Goal: Information Seeking & Learning: Learn about a topic

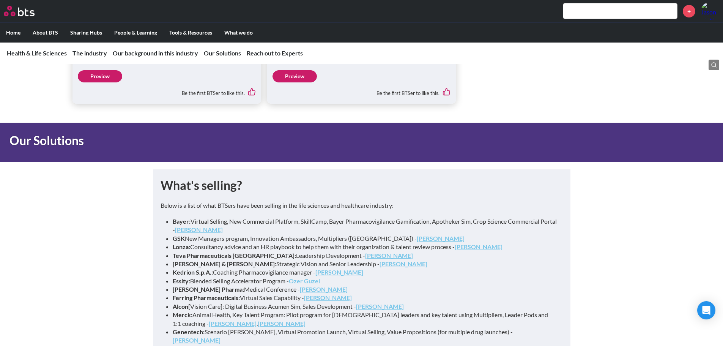
scroll to position [3370, 0]
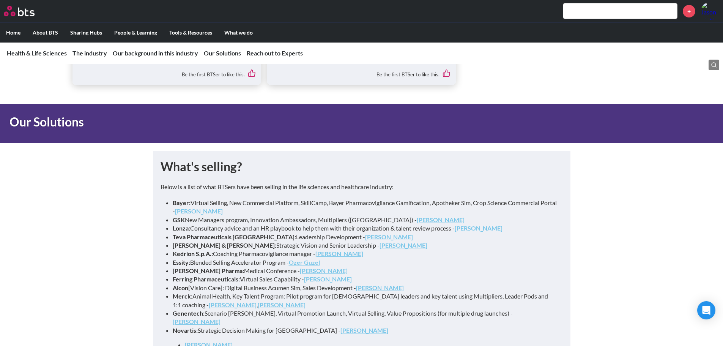
click at [223, 207] on strong "Rene Groeneveld" at bounding box center [199, 210] width 48 height 7
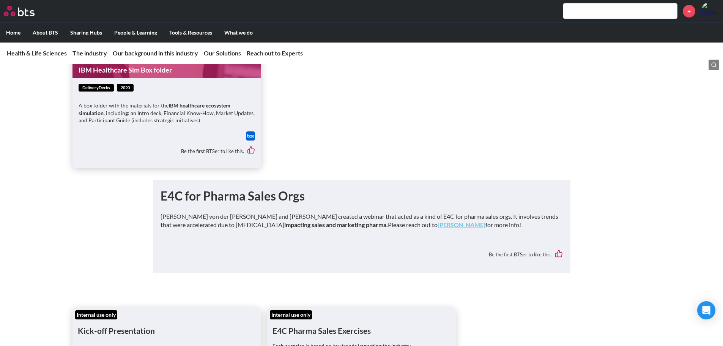
scroll to position [5799, 0]
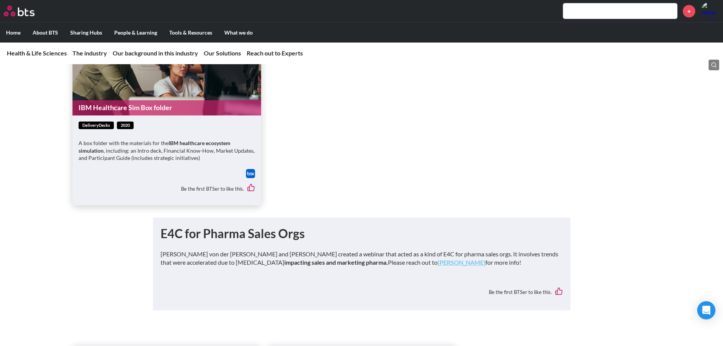
click at [255, 225] on h1 "E4C for Pharma Sales Orgs" at bounding box center [362, 233] width 402 height 17
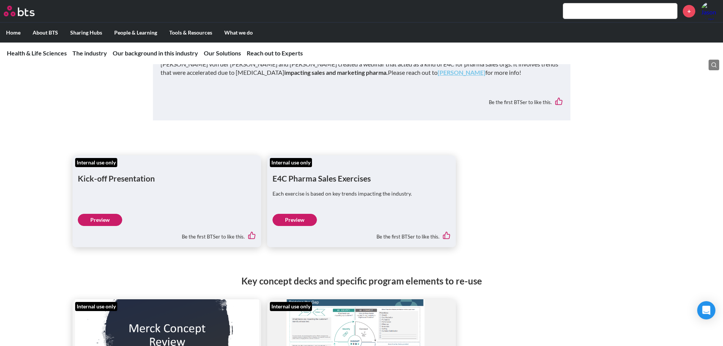
scroll to position [5951, 0]
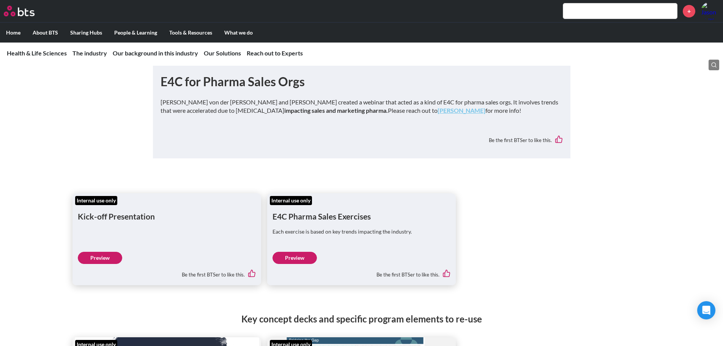
click at [109, 239] on link "Preview" at bounding box center [100, 258] width 44 height 12
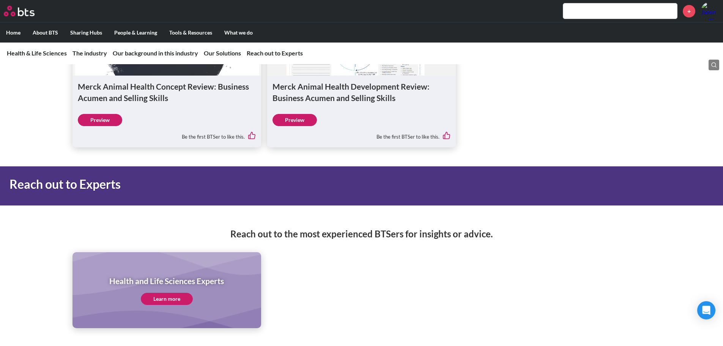
scroll to position [6293, 0]
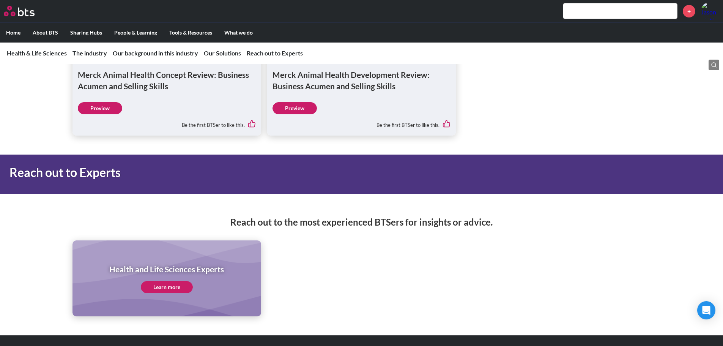
click at [179, 239] on link "Learn more" at bounding box center [167, 287] width 52 height 12
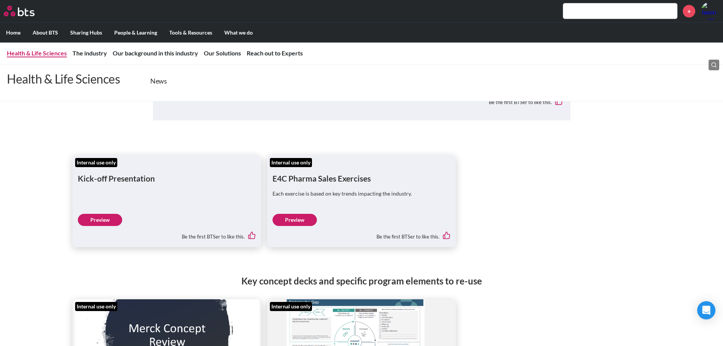
click at [51, 55] on link "Health & Life Sciences" at bounding box center [37, 52] width 60 height 7
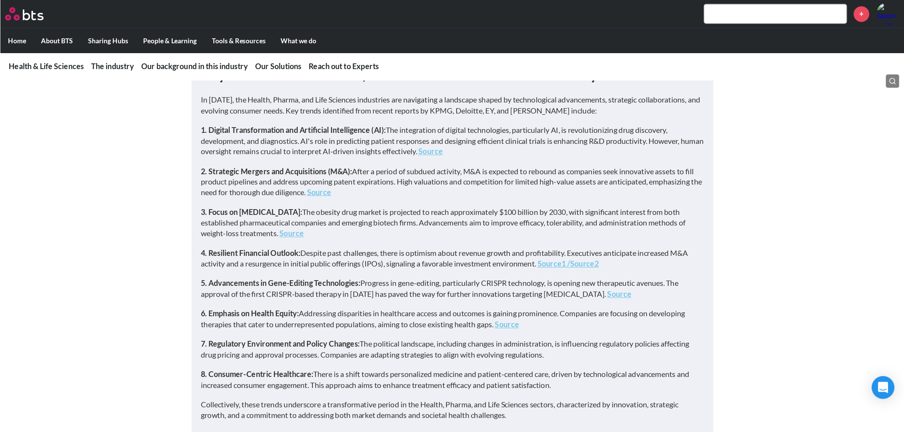
scroll to position [190, 0]
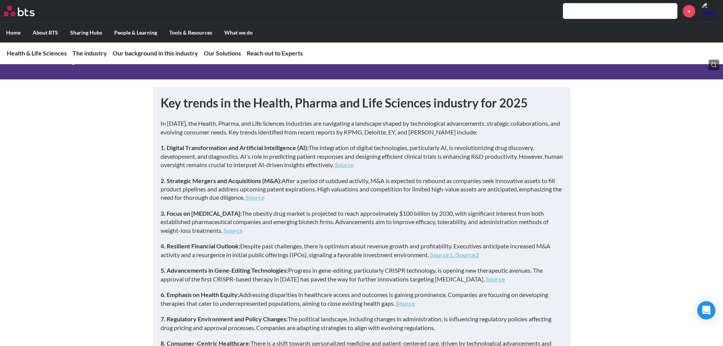
click at [329, 224] on p "3. Focus on Weight-Loss Drugs: The obesity drug market is projected to reach ap…" at bounding box center [362, 221] width 402 height 25
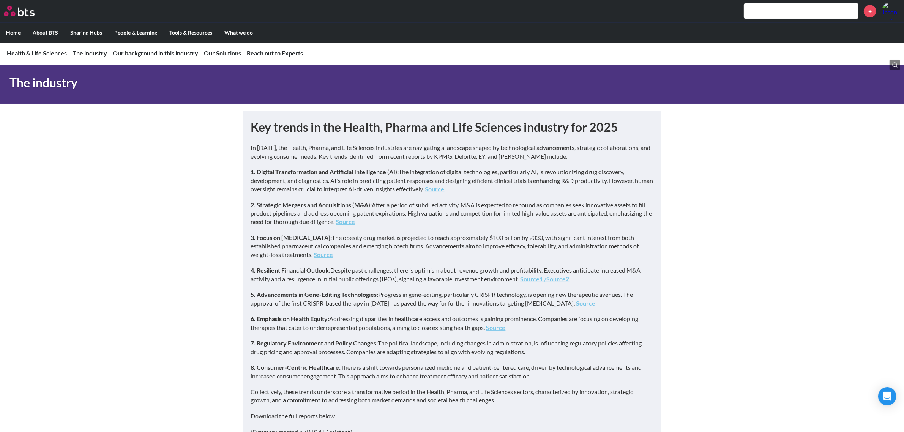
scroll to position [142, 0]
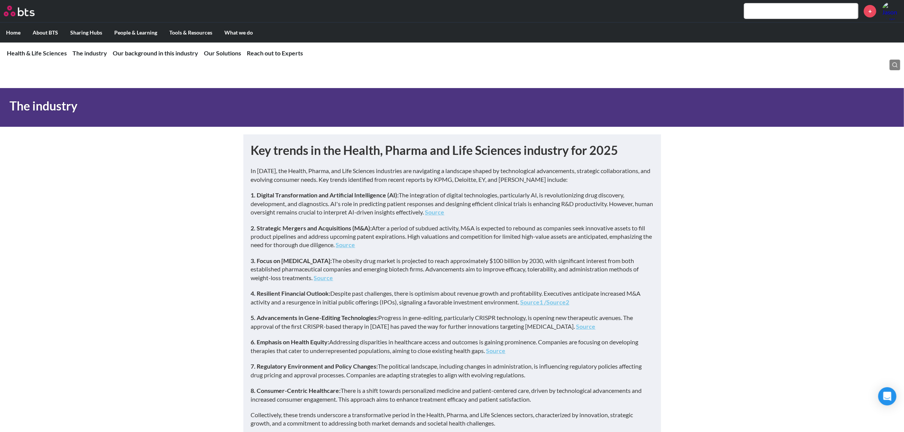
click at [396, 149] on h1 "Key trends in the Health, Pharma and Life Sciences industry for 2025" at bounding box center [452, 150] width 402 height 17
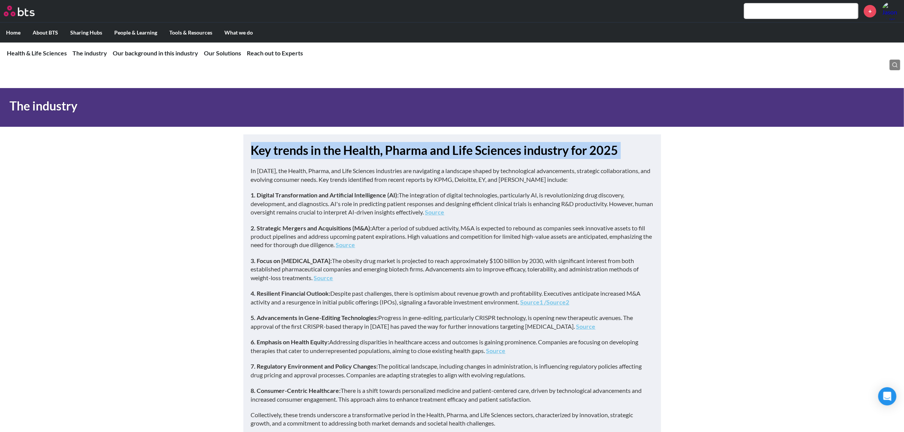
click at [396, 149] on h1 "Key trends in the Health, Pharma and Life Sciences industry for 2025" at bounding box center [452, 150] width 402 height 17
copy h1 "Key trends in the Health, Pharma and Life Sciences industry for 2025"
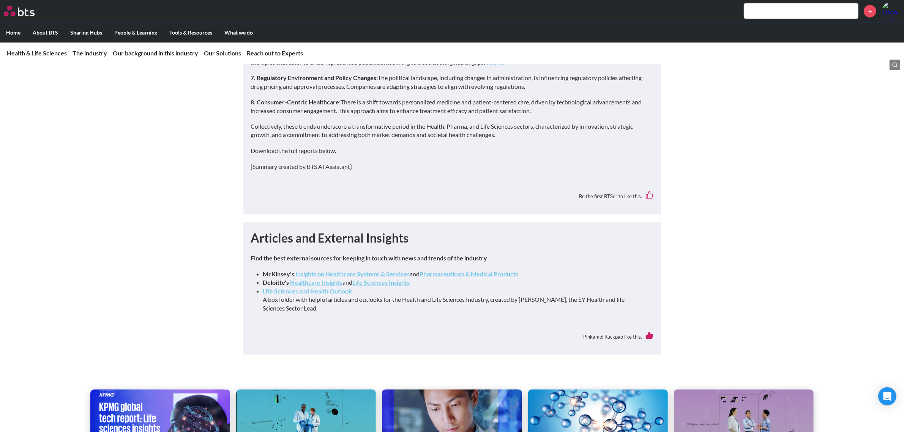
scroll to position [332, 0]
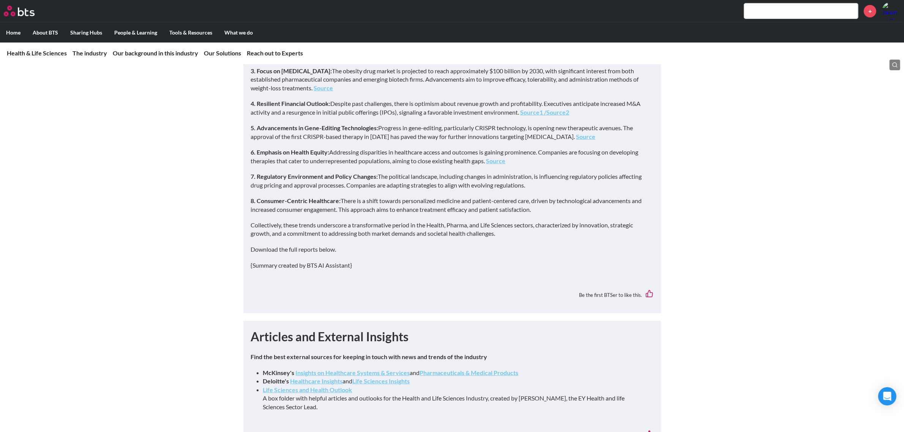
click at [189, 58] on nav "Health & Life Sciences Health & Life Sciences News The industry The industry Ke…" at bounding box center [452, 53] width 904 height 22
click at [98, 46] on nav "Health & Life Sciences Health & Life Sciences News The industry The industry Ke…" at bounding box center [452, 53] width 904 height 22
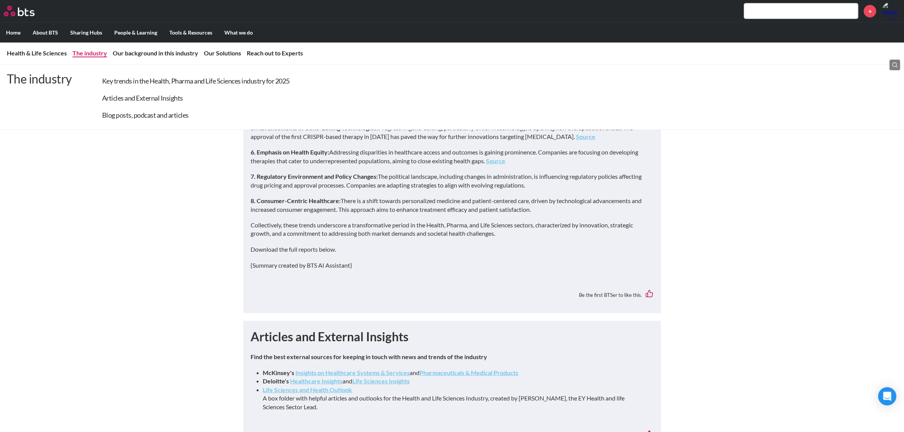
click at [100, 52] on link "The industry" at bounding box center [89, 52] width 35 height 7
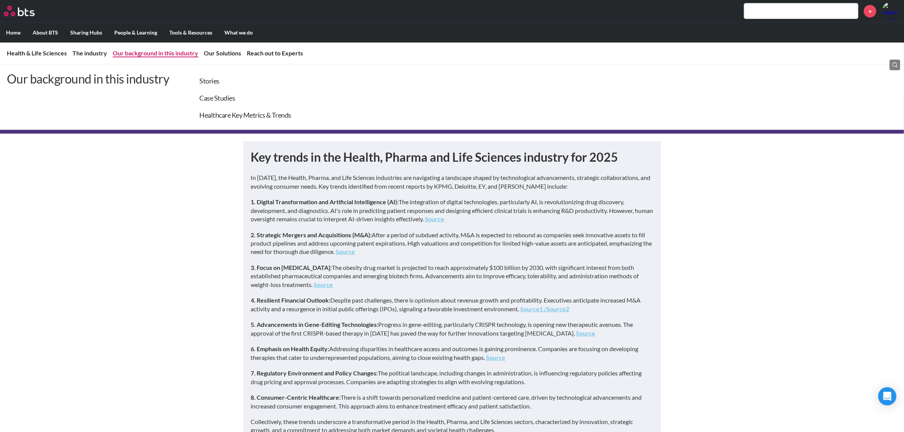
click at [120, 52] on link "Our background in this industry" at bounding box center [155, 52] width 85 height 7
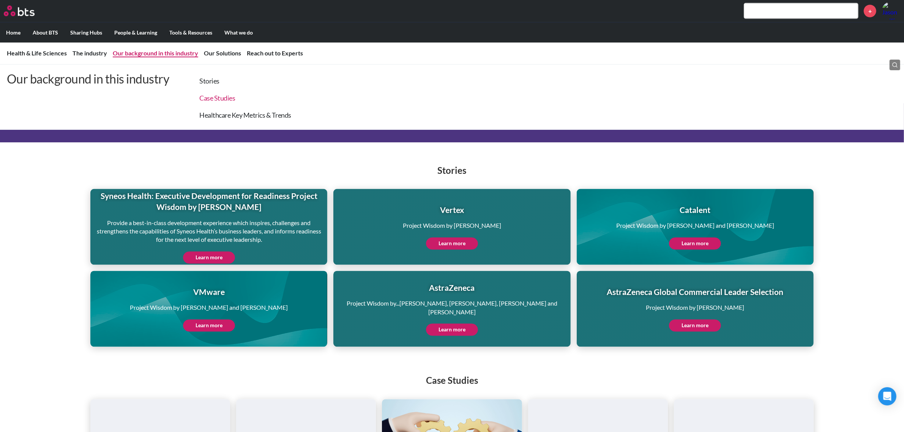
click at [217, 101] on link "Case Studies" at bounding box center [218, 98] width 36 height 8
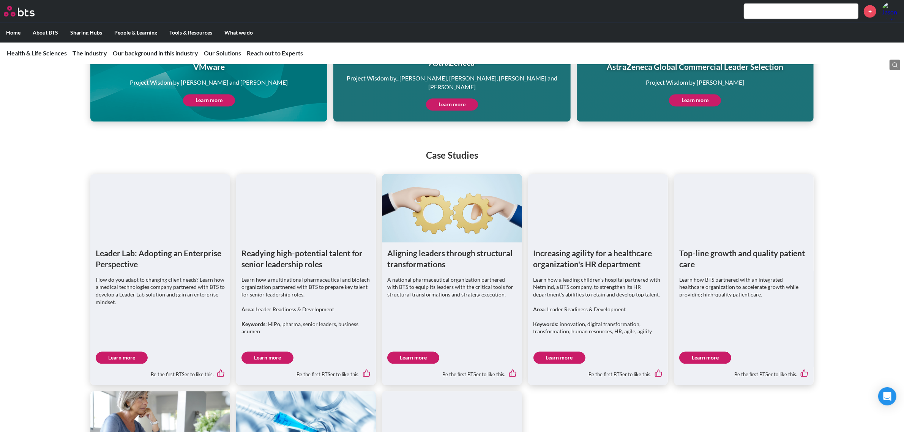
scroll to position [1958, 0]
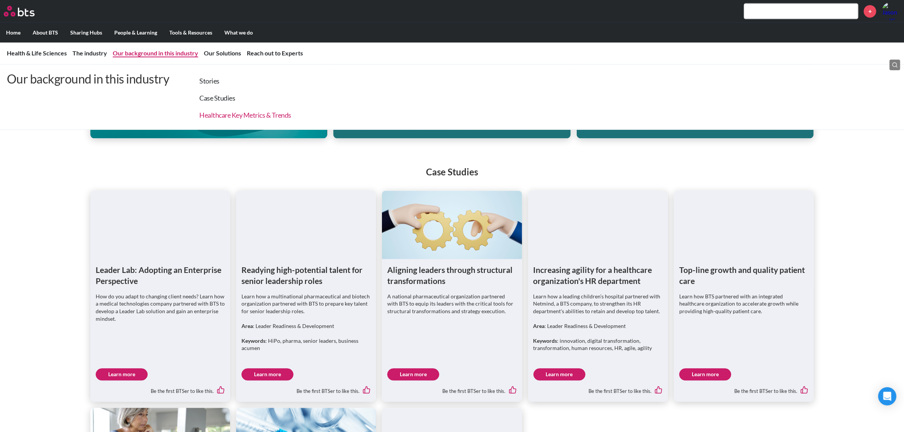
click at [228, 114] on link "Healthcare Key Metrics & Trends" at bounding box center [246, 115] width 92 height 8
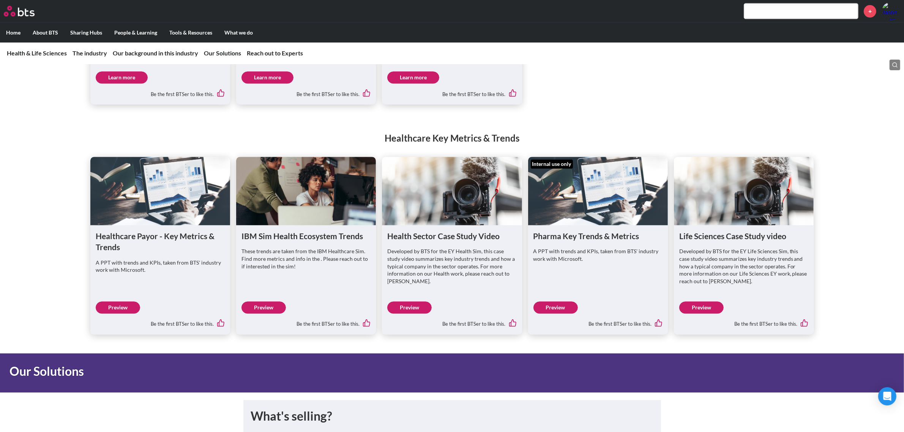
scroll to position [2515, 0]
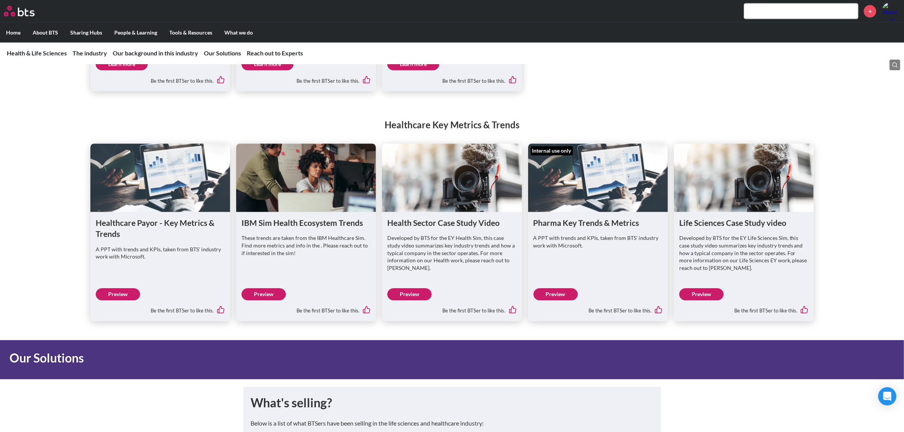
click at [126, 239] on link "Preview" at bounding box center [118, 294] width 44 height 12
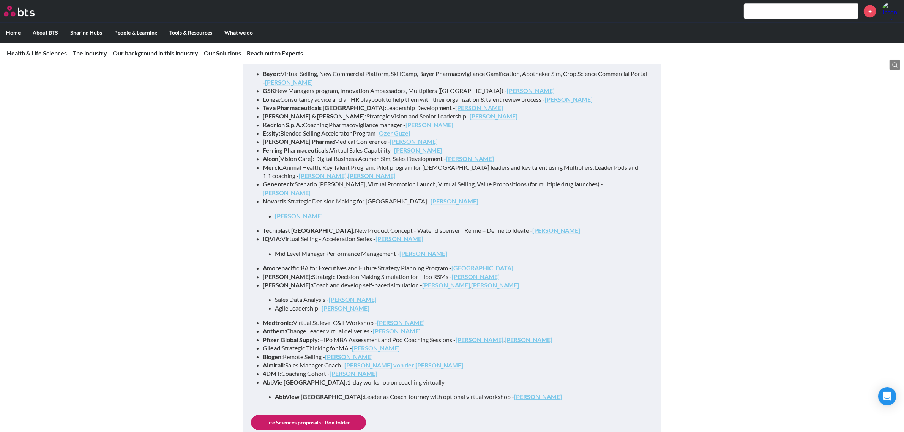
scroll to position [2883, 0]
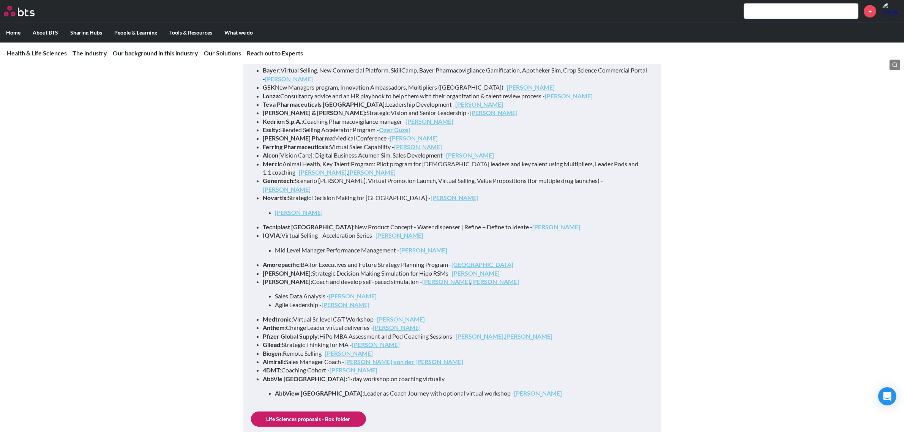
click at [312, 239] on link "Life Sciences proposals - Box folder" at bounding box center [308, 418] width 115 height 15
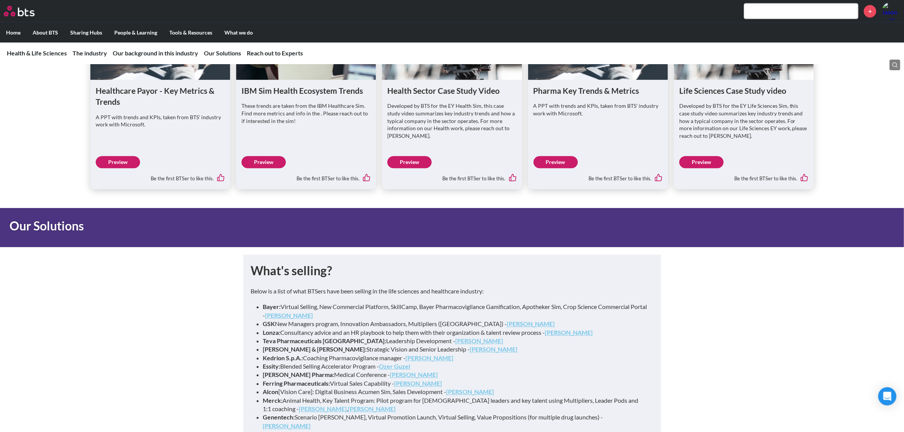
scroll to position [2657, 0]
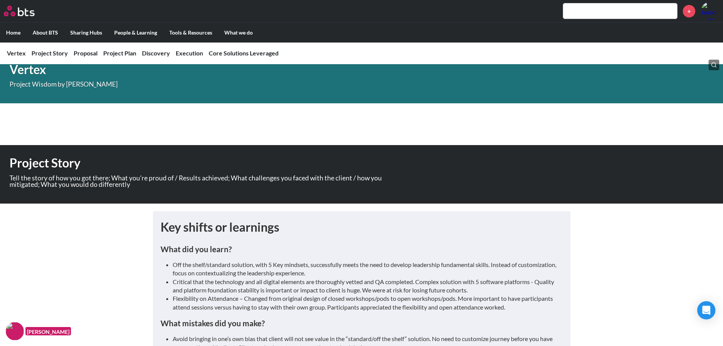
scroll to position [76, 0]
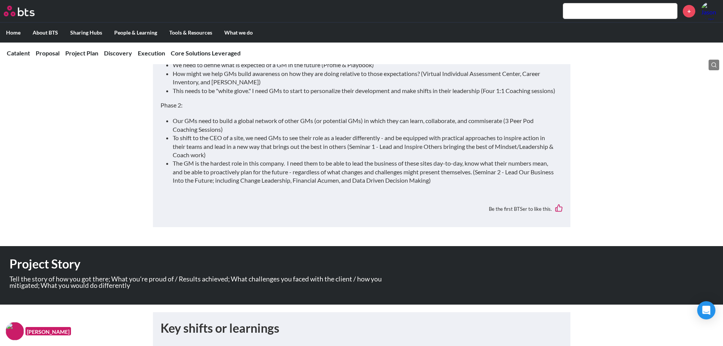
scroll to position [152, 0]
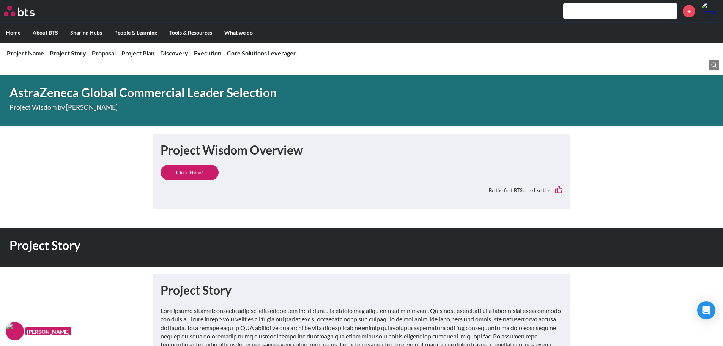
click at [206, 170] on link "Click Here!" at bounding box center [190, 172] width 58 height 15
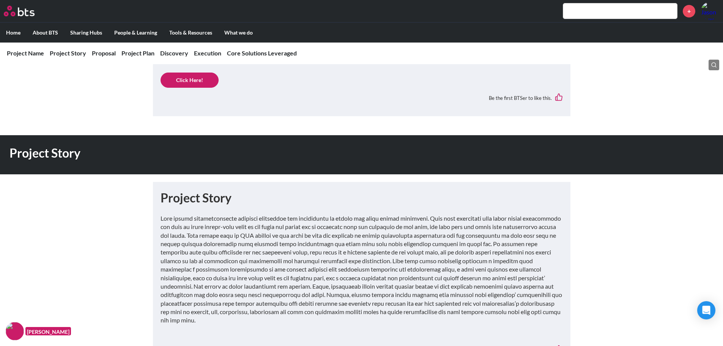
scroll to position [190, 0]
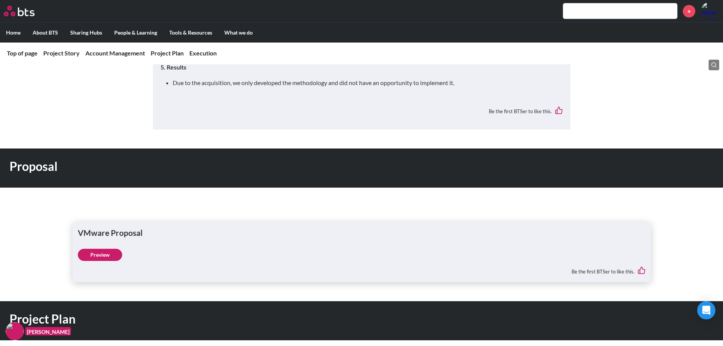
scroll to position [911, 0]
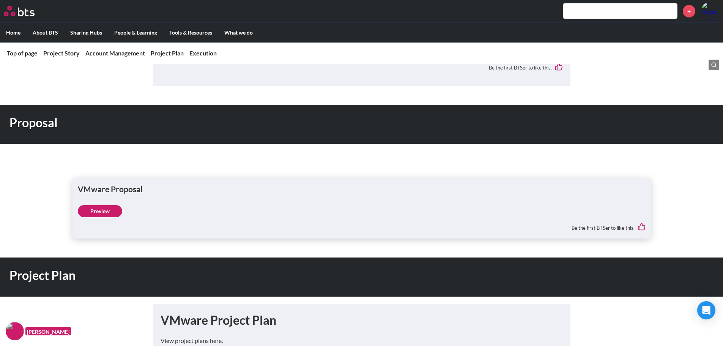
click at [115, 205] on link "Preview" at bounding box center [100, 211] width 44 height 12
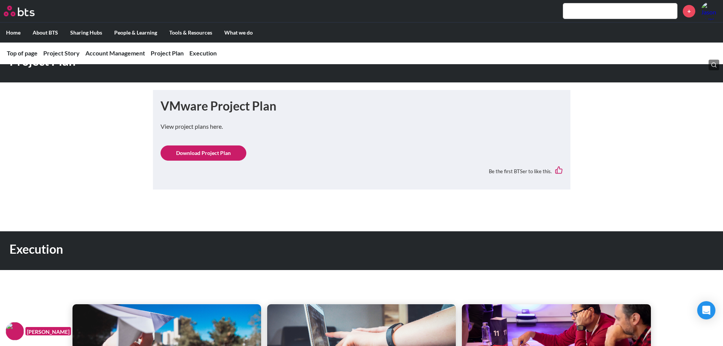
scroll to position [1101, 0]
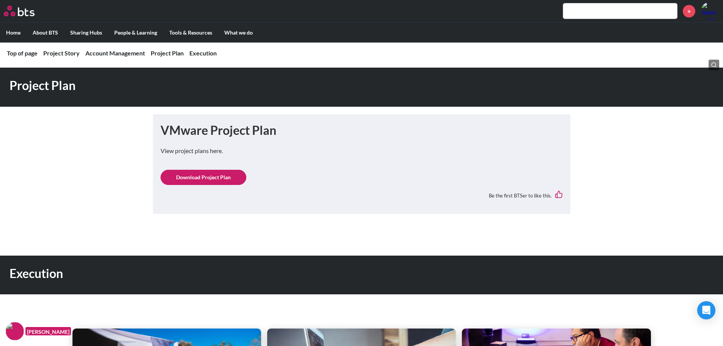
click at [217, 170] on link "Download Project Plan" at bounding box center [204, 177] width 86 height 15
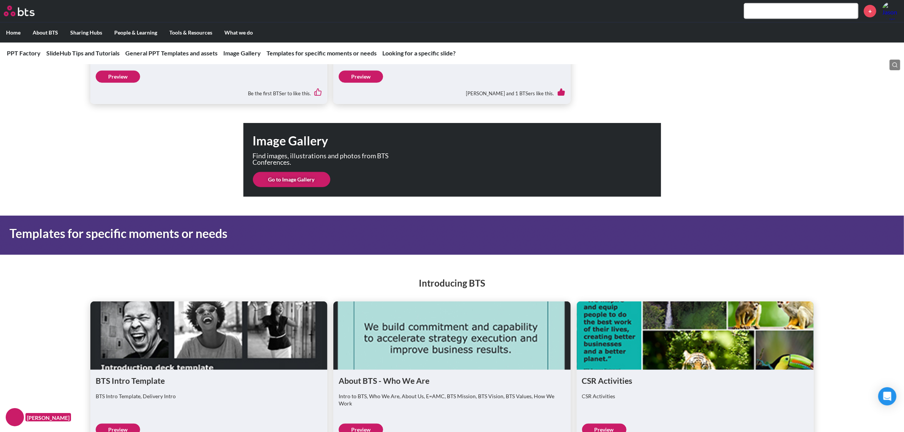
scroll to position [949, 0]
